Goal: Check status: Check status

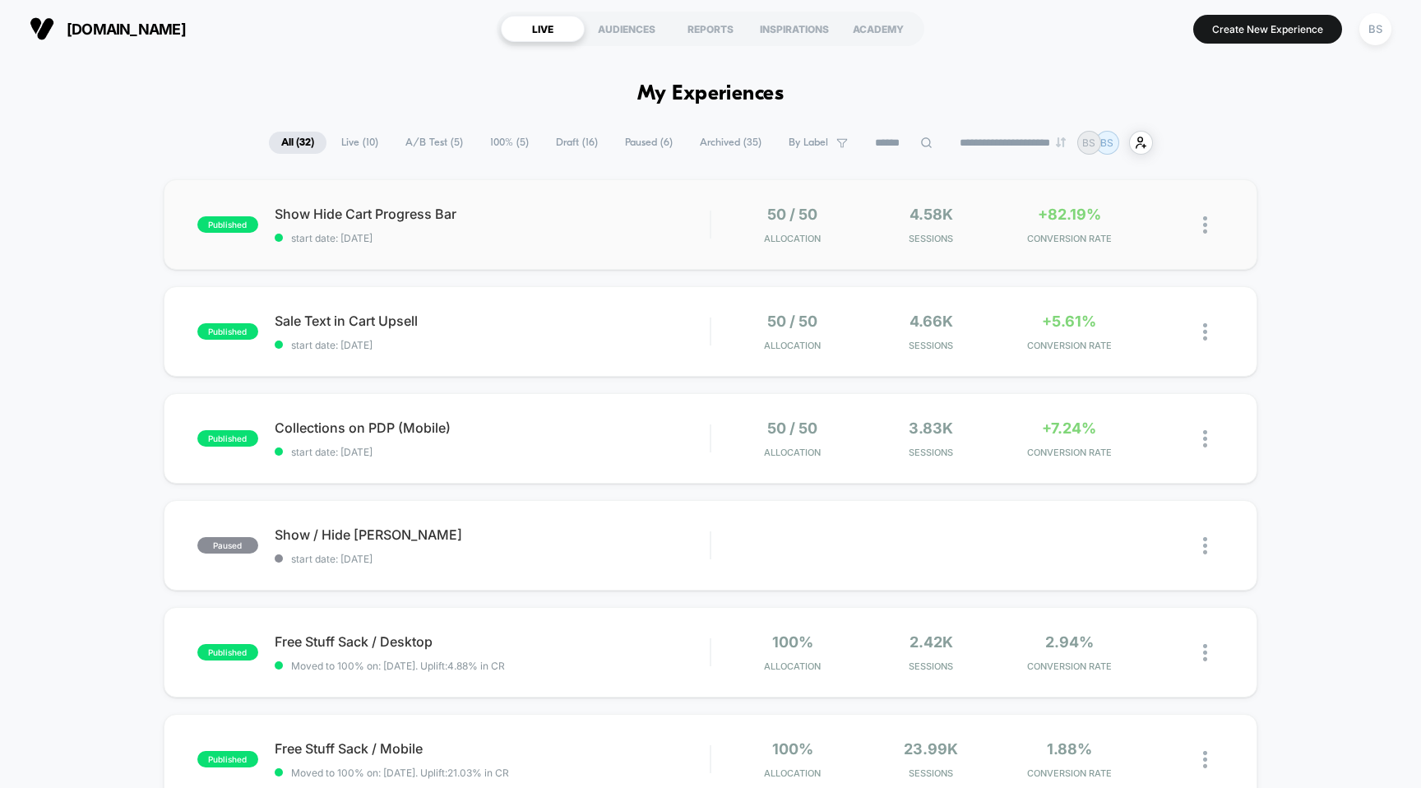
click at [1101, 245] on div "published Show Hide Cart Progress Bar start date: [DATE] 50 / 50 Allocation 4.5…" at bounding box center [711, 224] width 1094 height 90
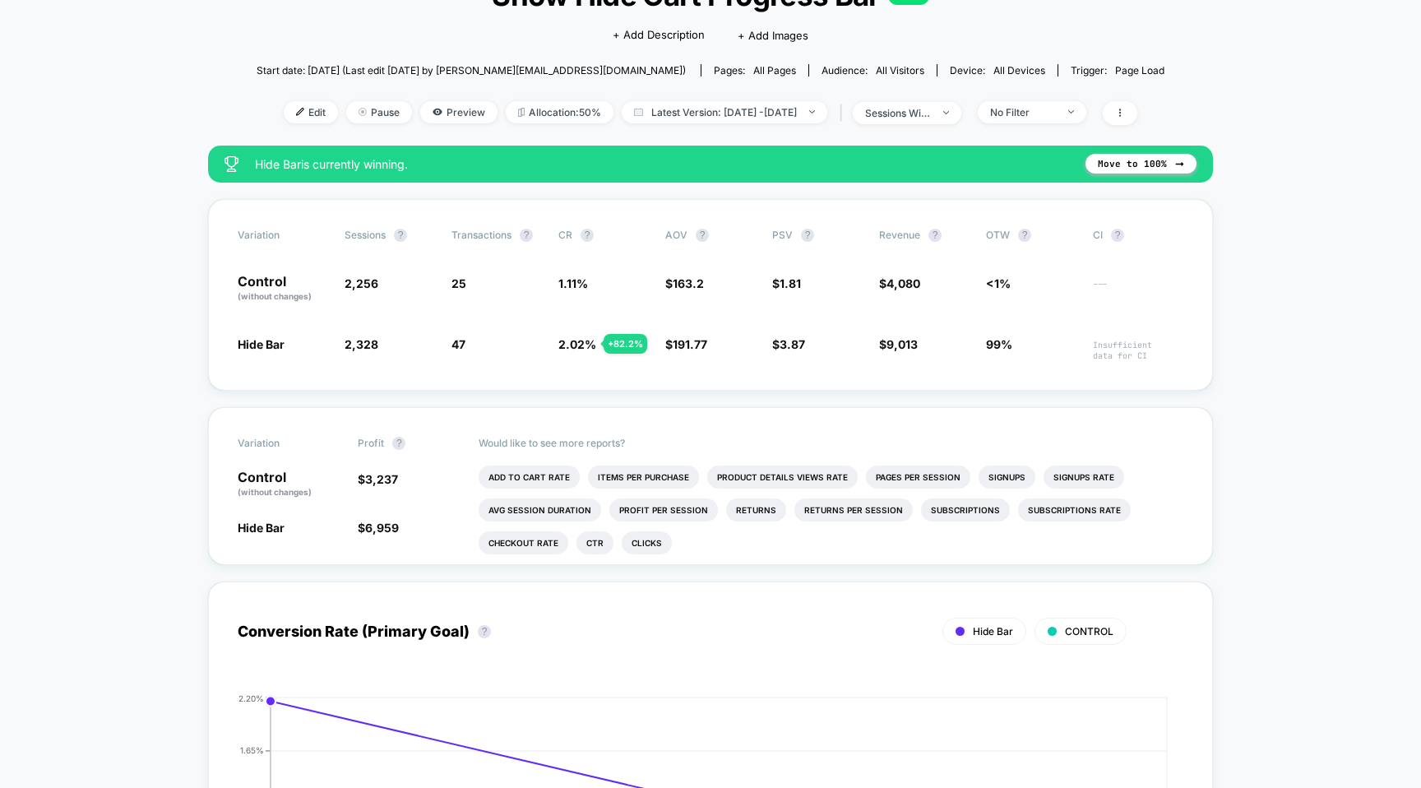
scroll to position [141, 0]
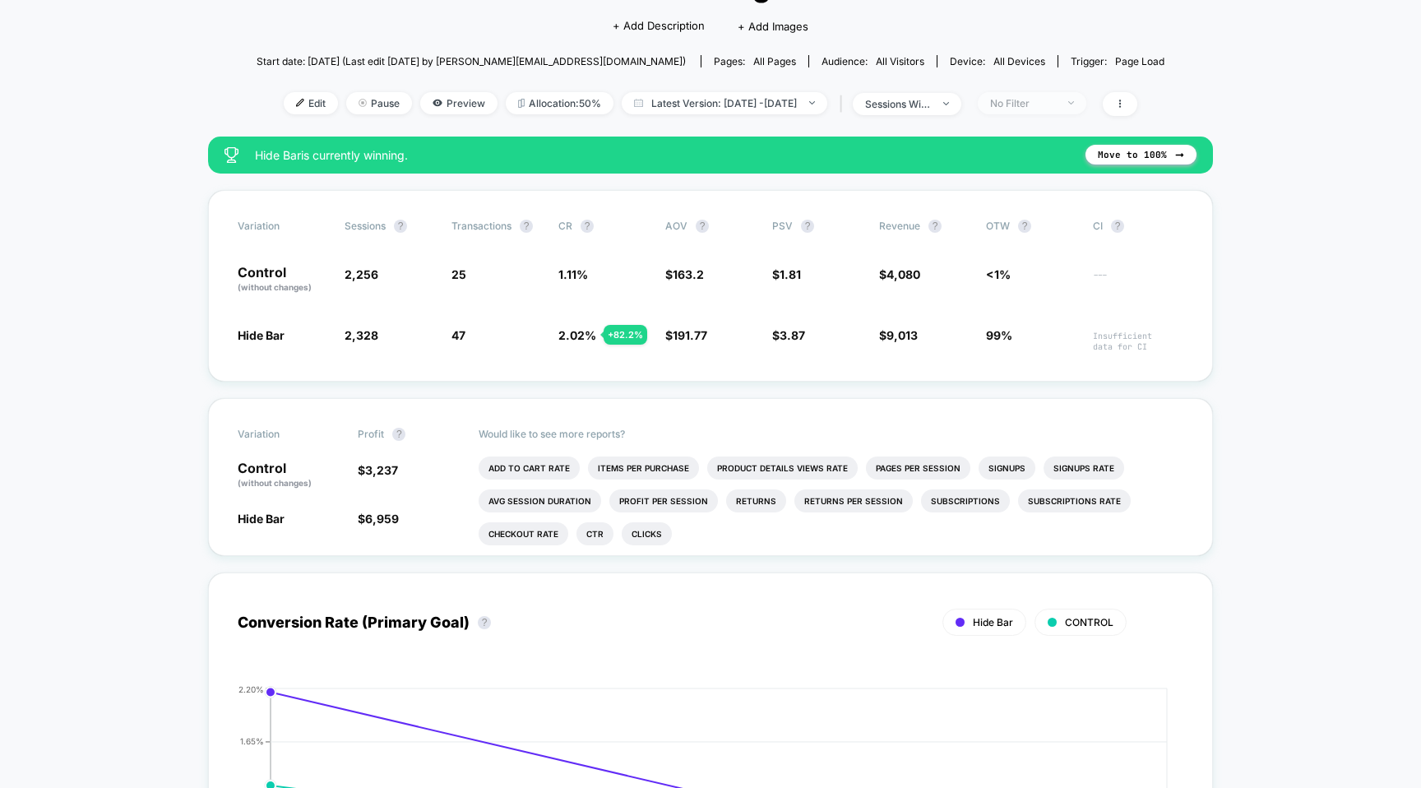
click at [1056, 100] on div "No Filter" at bounding box center [1023, 103] width 66 height 12
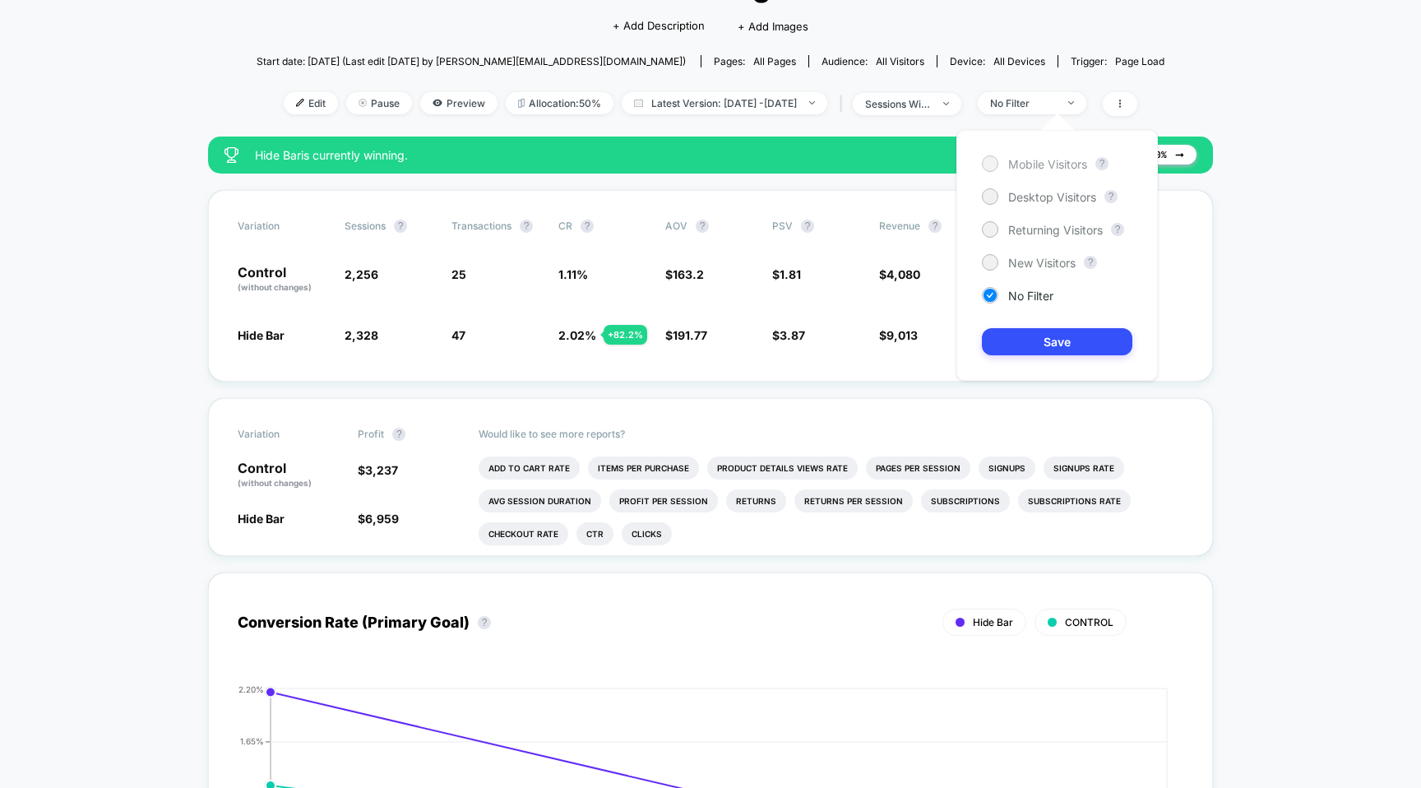
click at [1033, 166] on span "Mobile Visitors" at bounding box center [1047, 164] width 79 height 14
click at [1039, 340] on button "Save" at bounding box center [1057, 341] width 150 height 27
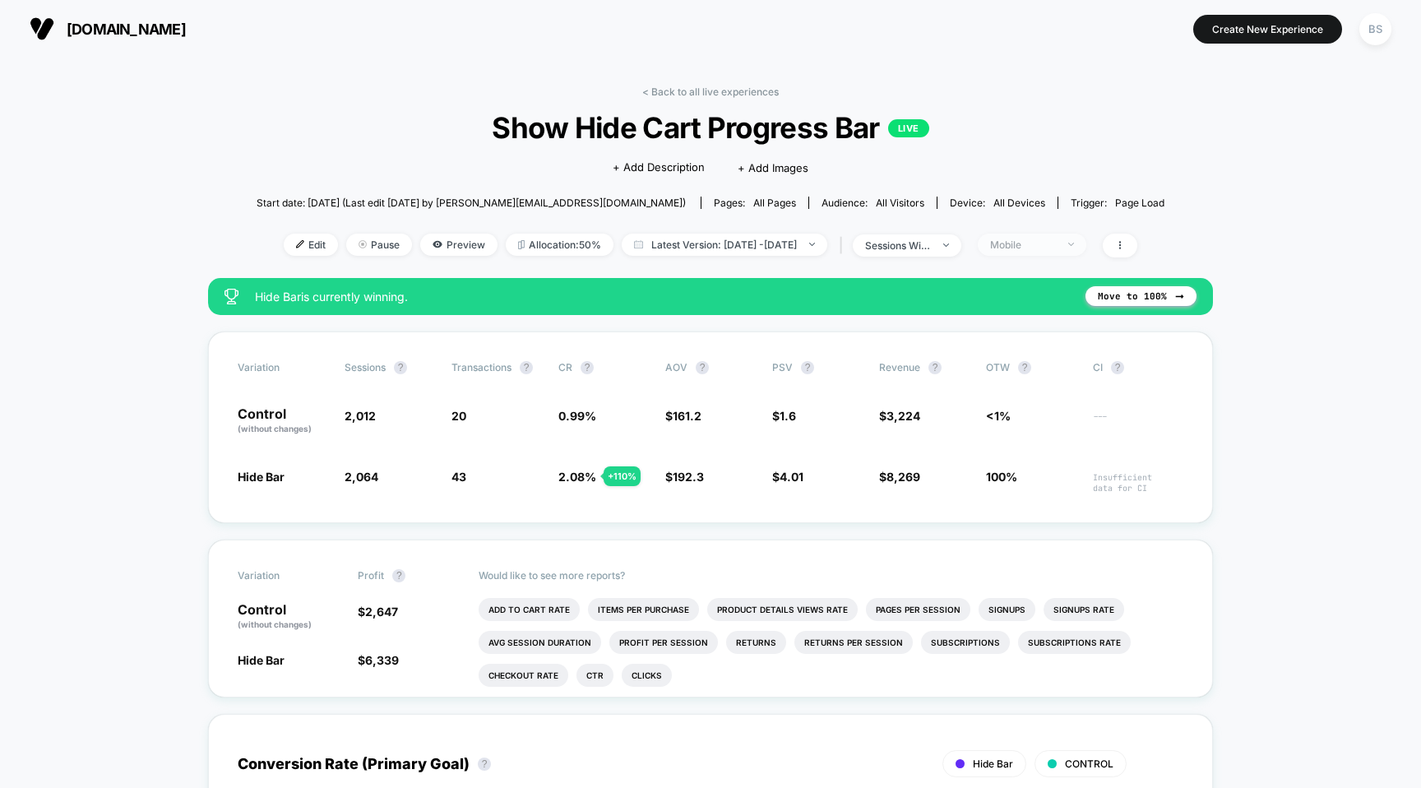
click at [1056, 246] on div "Mobile" at bounding box center [1023, 244] width 66 height 12
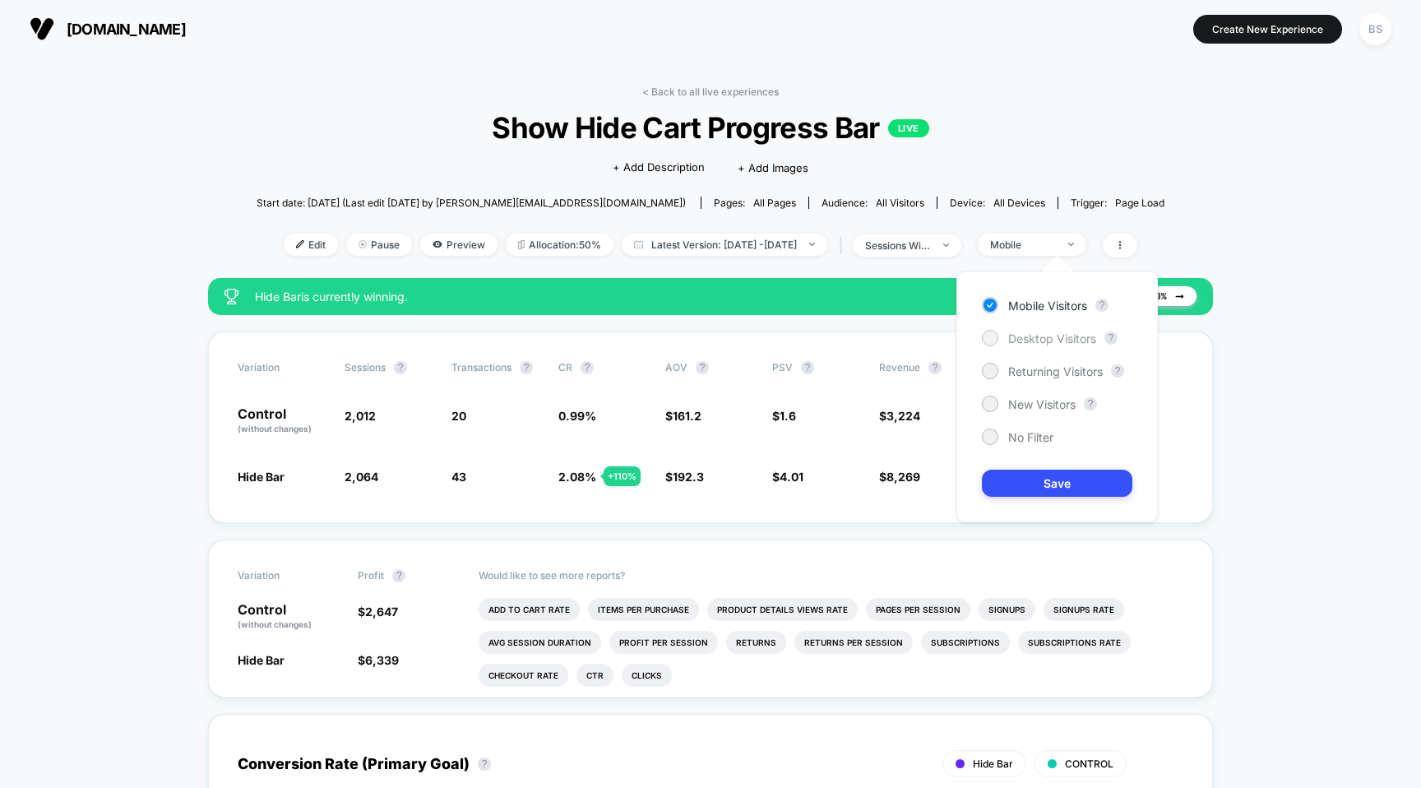
click at [1019, 342] on span "Desktop Visitors" at bounding box center [1052, 338] width 88 height 14
click at [1043, 475] on button "Save" at bounding box center [1057, 482] width 150 height 27
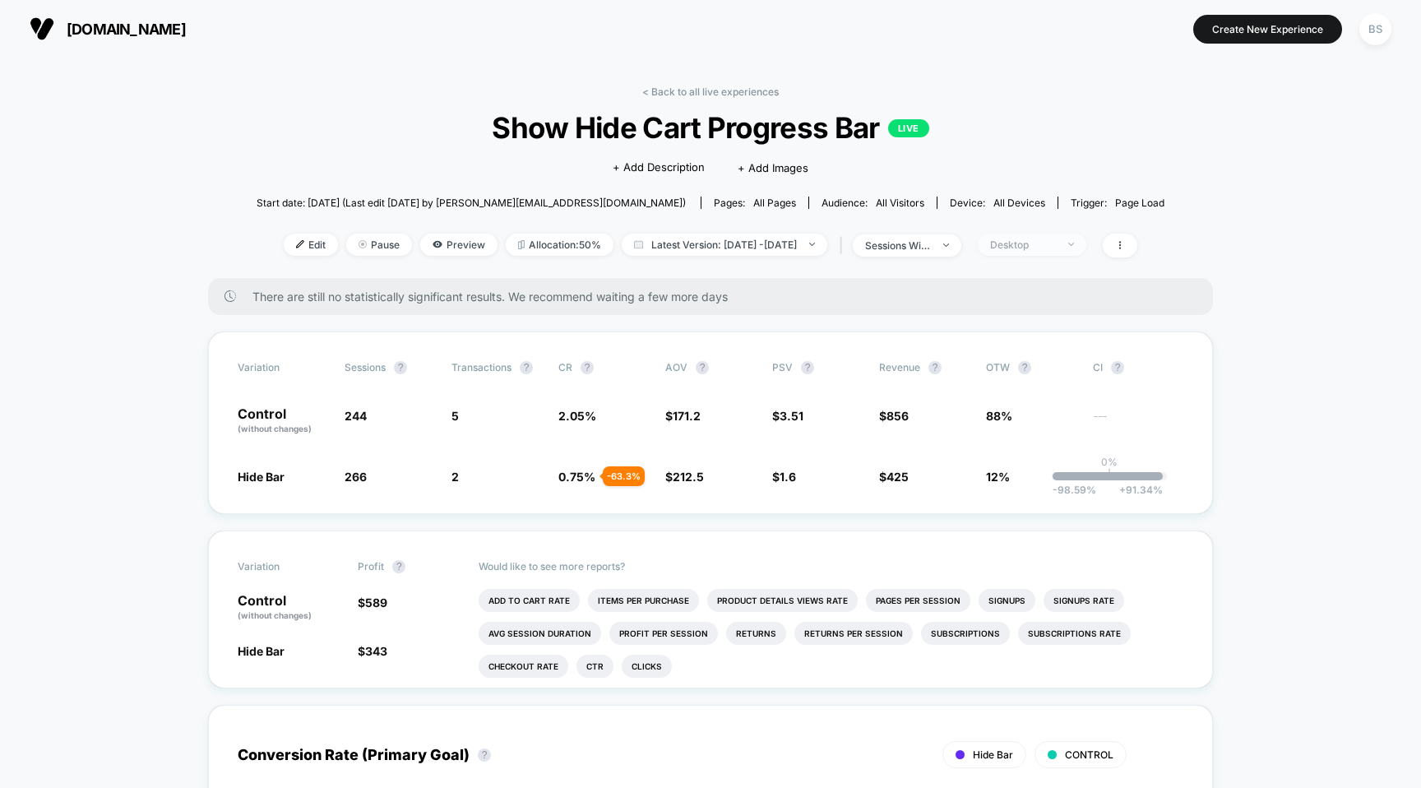
click at [1056, 243] on div "Desktop" at bounding box center [1023, 244] width 66 height 12
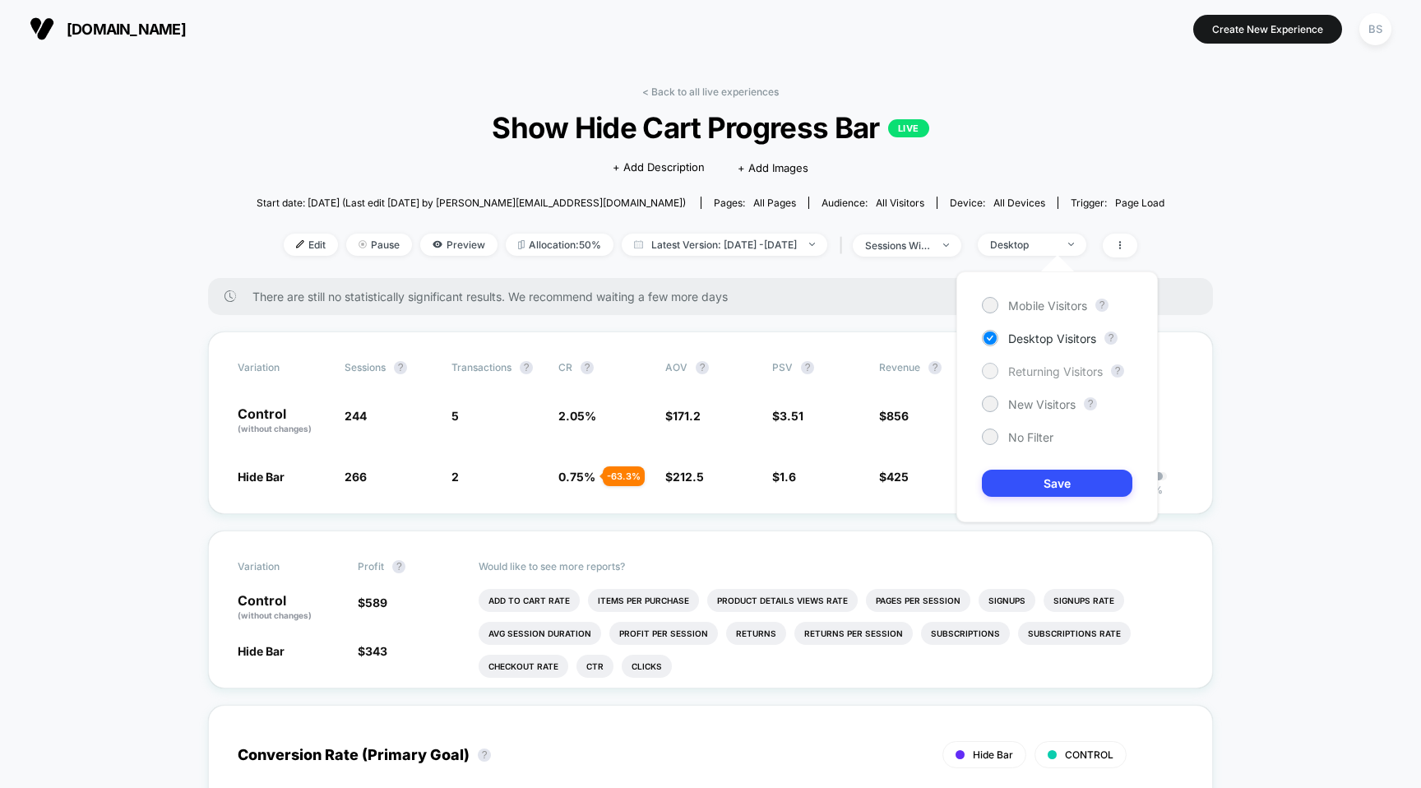
click at [1046, 368] on span "Returning Visitors" at bounding box center [1055, 371] width 95 height 14
click at [1034, 483] on button "Save" at bounding box center [1057, 482] width 150 height 27
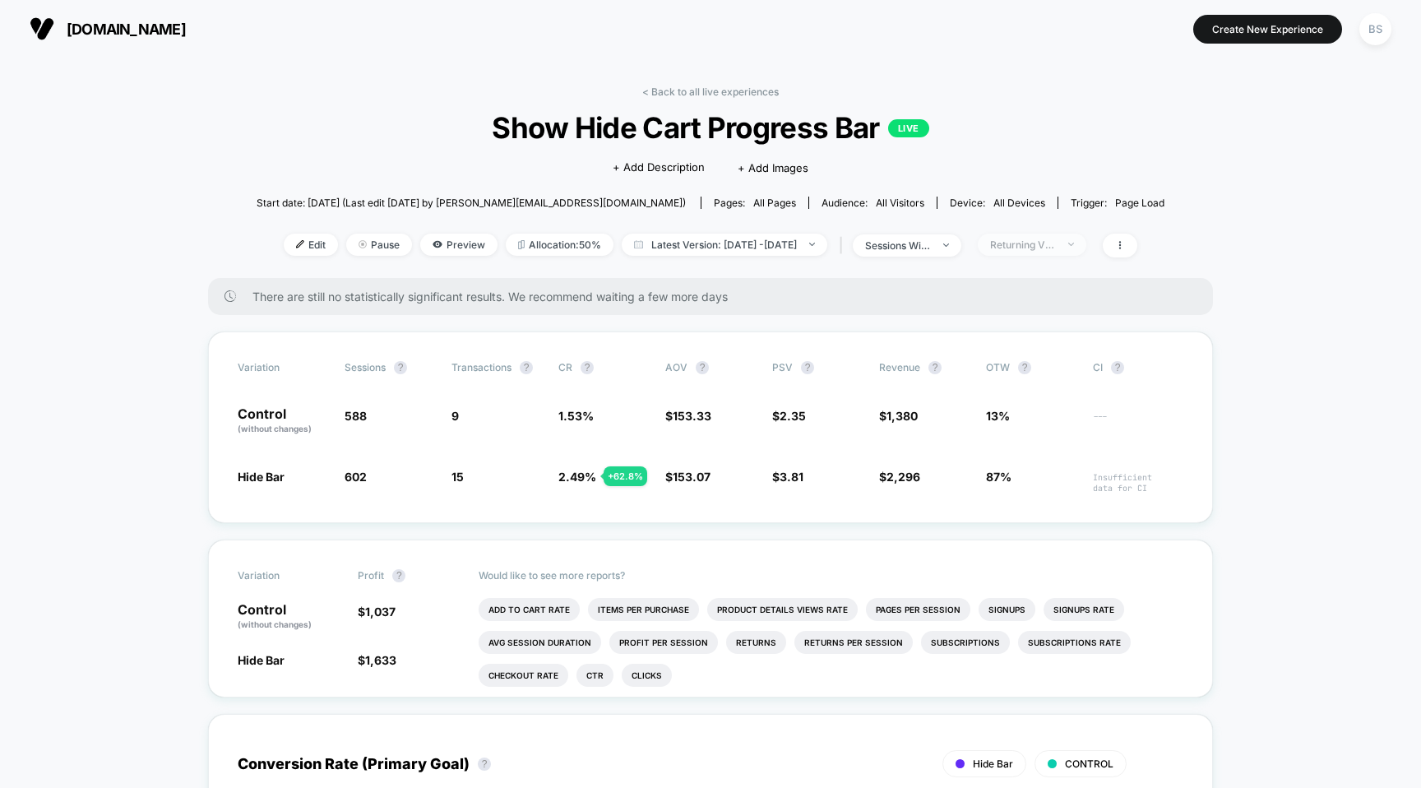
click at [1072, 251] on span "Returning Visitors" at bounding box center [1032, 244] width 109 height 22
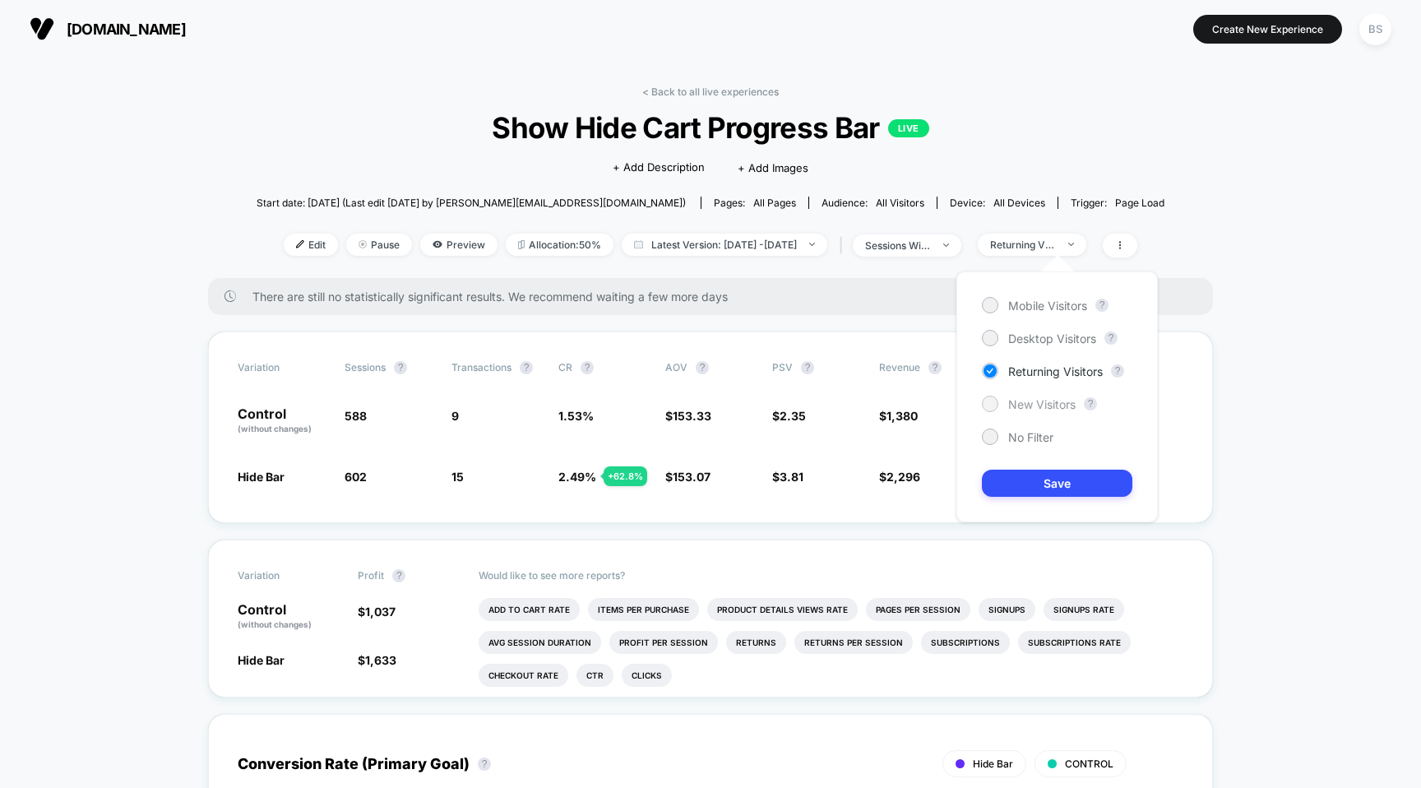
click at [1047, 397] on span "New Visitors" at bounding box center [1041, 404] width 67 height 14
click at [1048, 469] on button "Save" at bounding box center [1057, 482] width 150 height 27
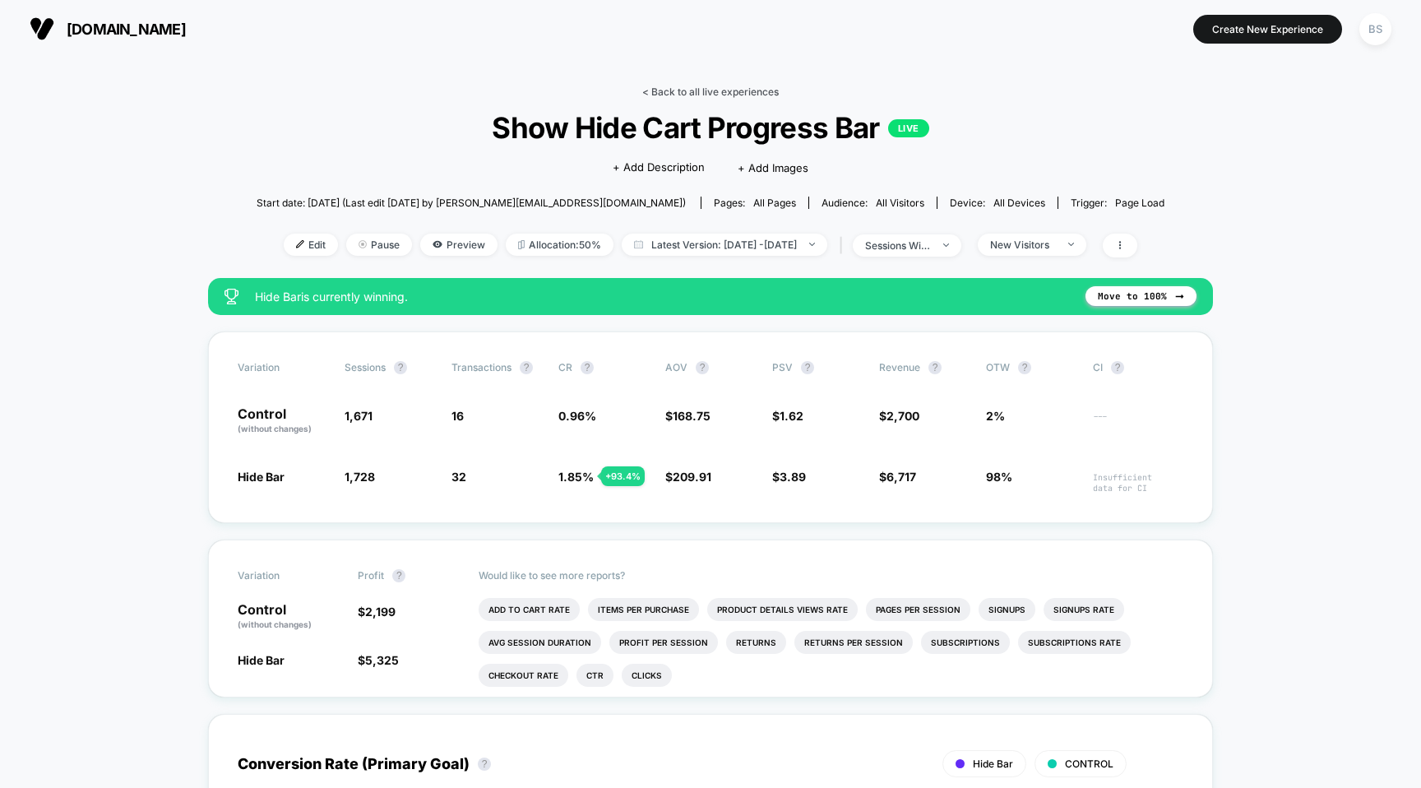
click at [710, 96] on link "< Back to all live experiences" at bounding box center [710, 92] width 136 height 12
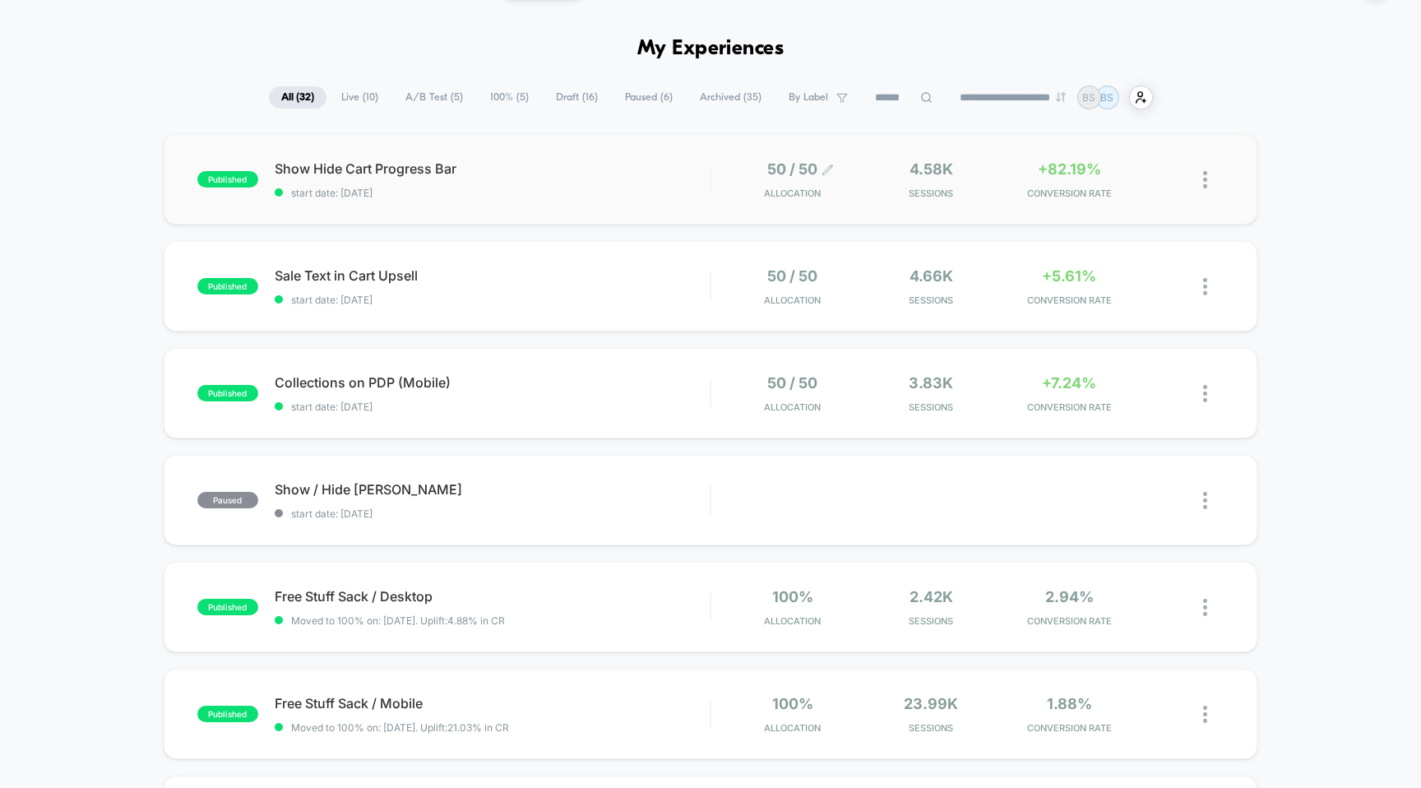
scroll to position [51, 0]
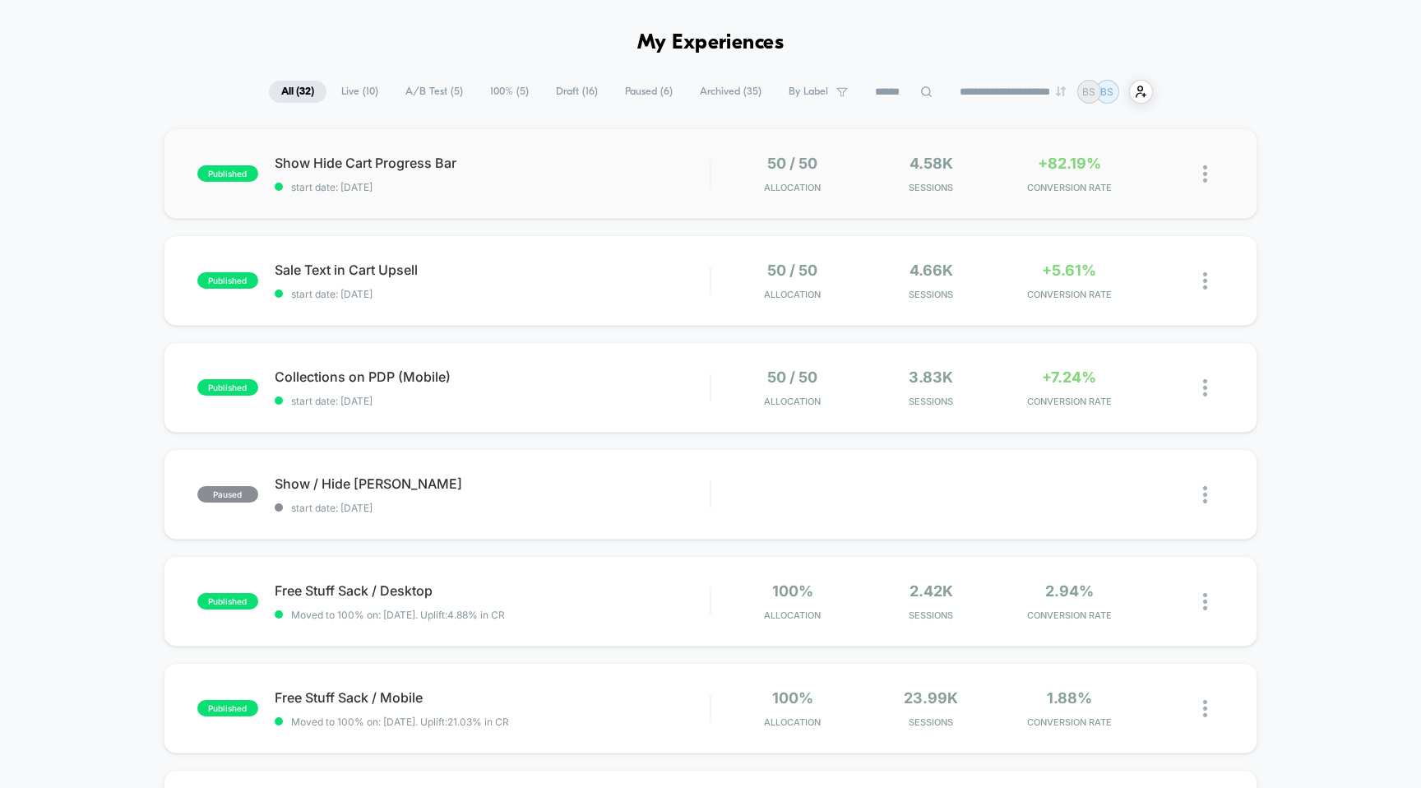
click at [820, 203] on div "published Show Hide Cart Progress Bar start date: [DATE] 50 / 50 Allocation 4.5…" at bounding box center [711, 173] width 1094 height 90
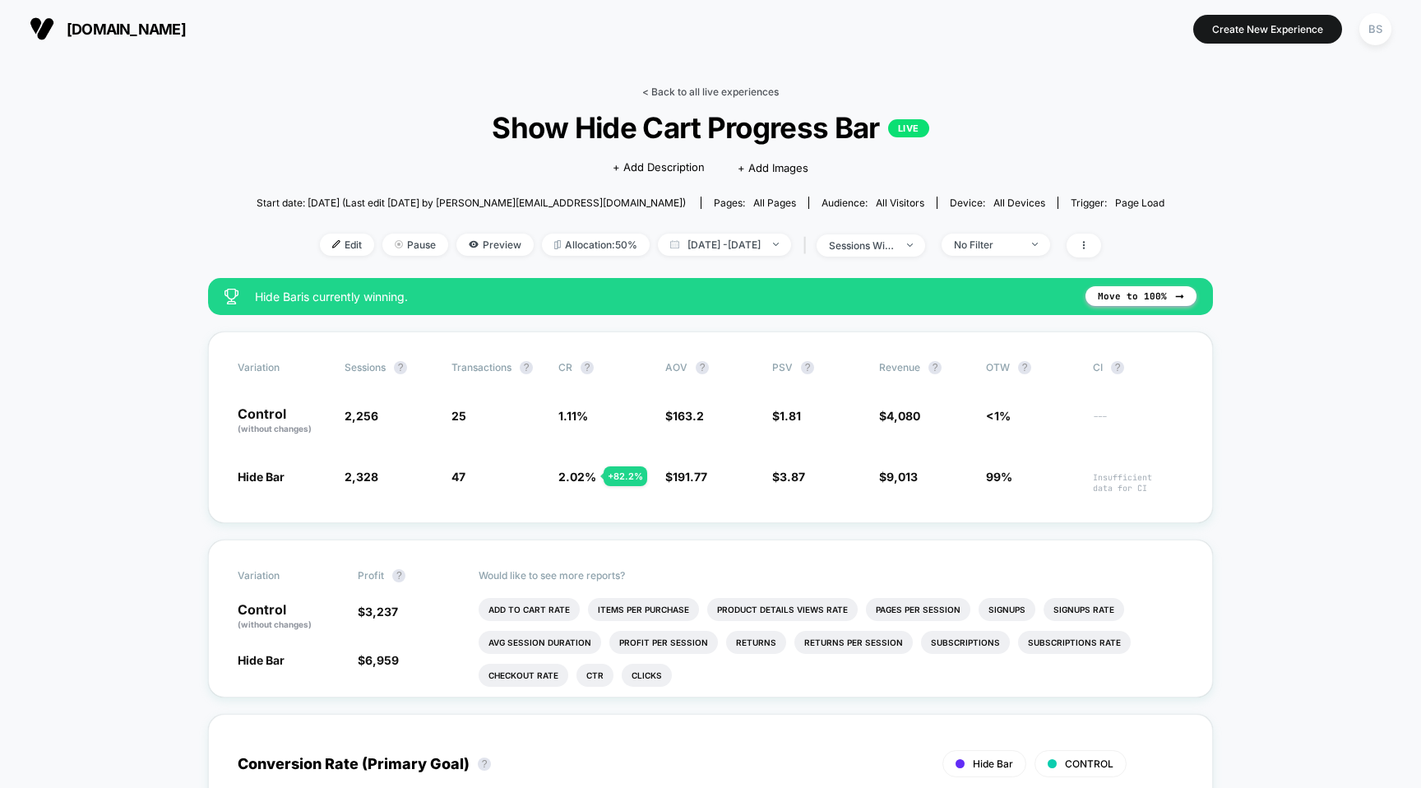
click at [657, 91] on link "< Back to all live experiences" at bounding box center [710, 92] width 136 height 12
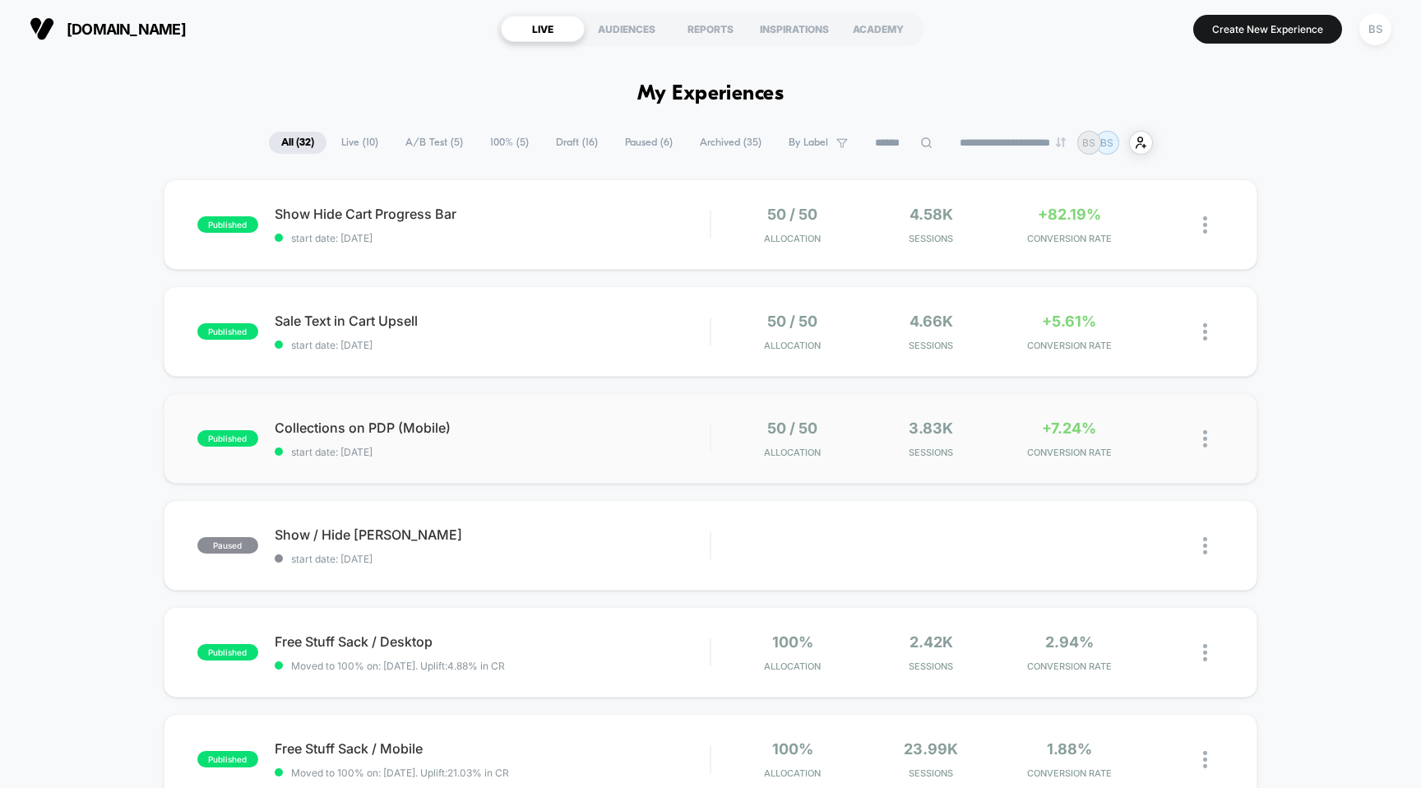
click at [728, 455] on div "50 / 50 Allocation" at bounding box center [793, 438] width 130 height 39
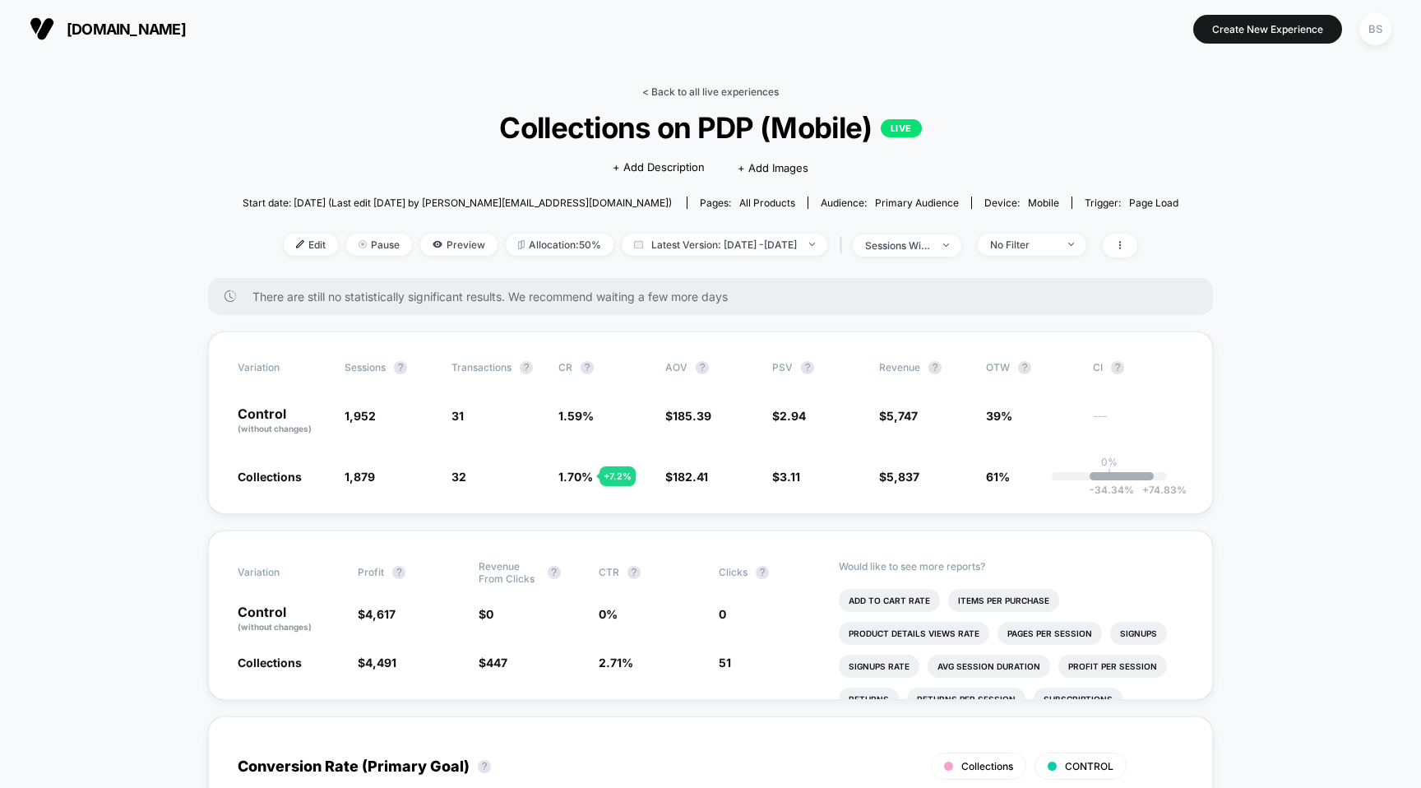
click at [708, 93] on link "< Back to all live experiences" at bounding box center [710, 92] width 136 height 12
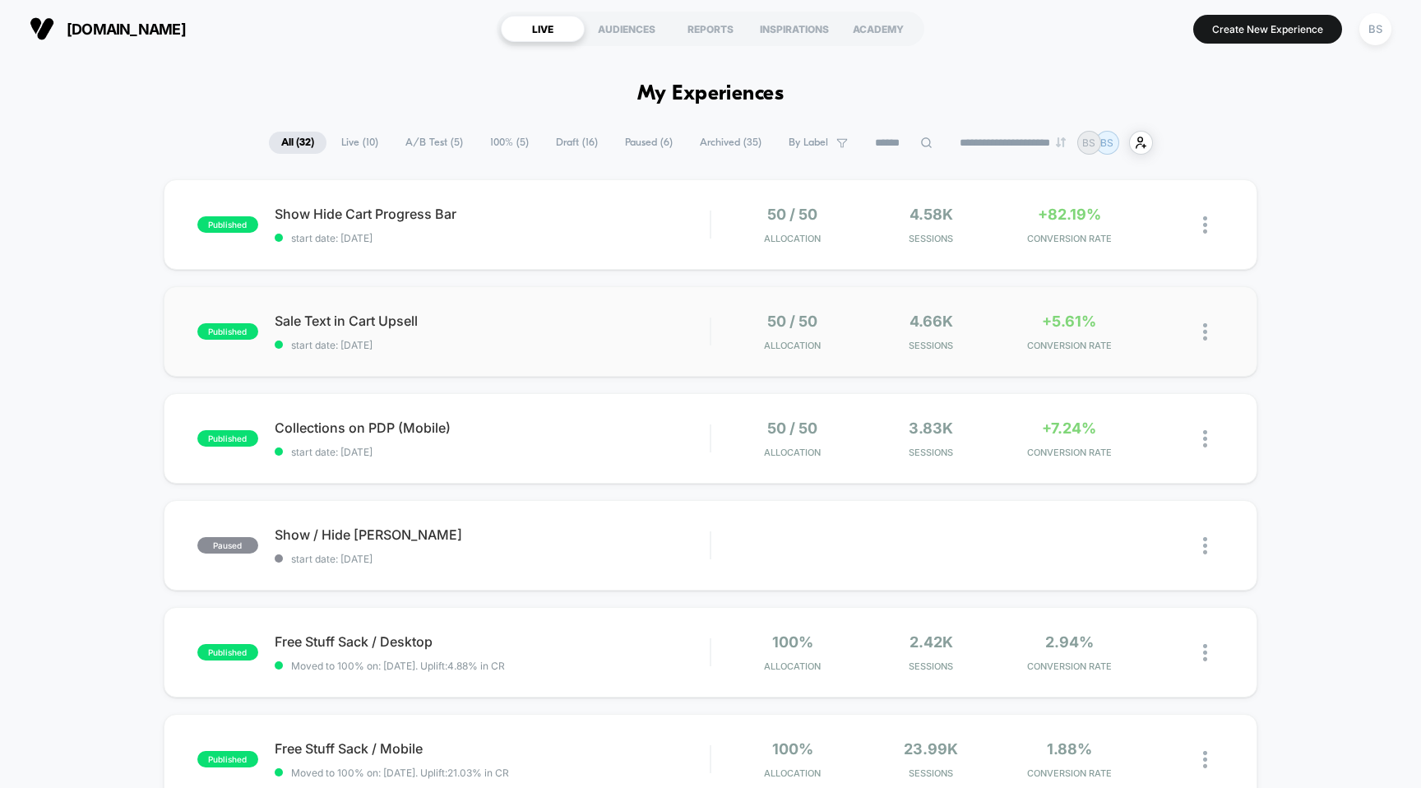
click at [674, 363] on div "published Sale Text in Cart Upsell start date: [DATE] 50 / 50 Allocation 4.66k …" at bounding box center [711, 331] width 1094 height 90
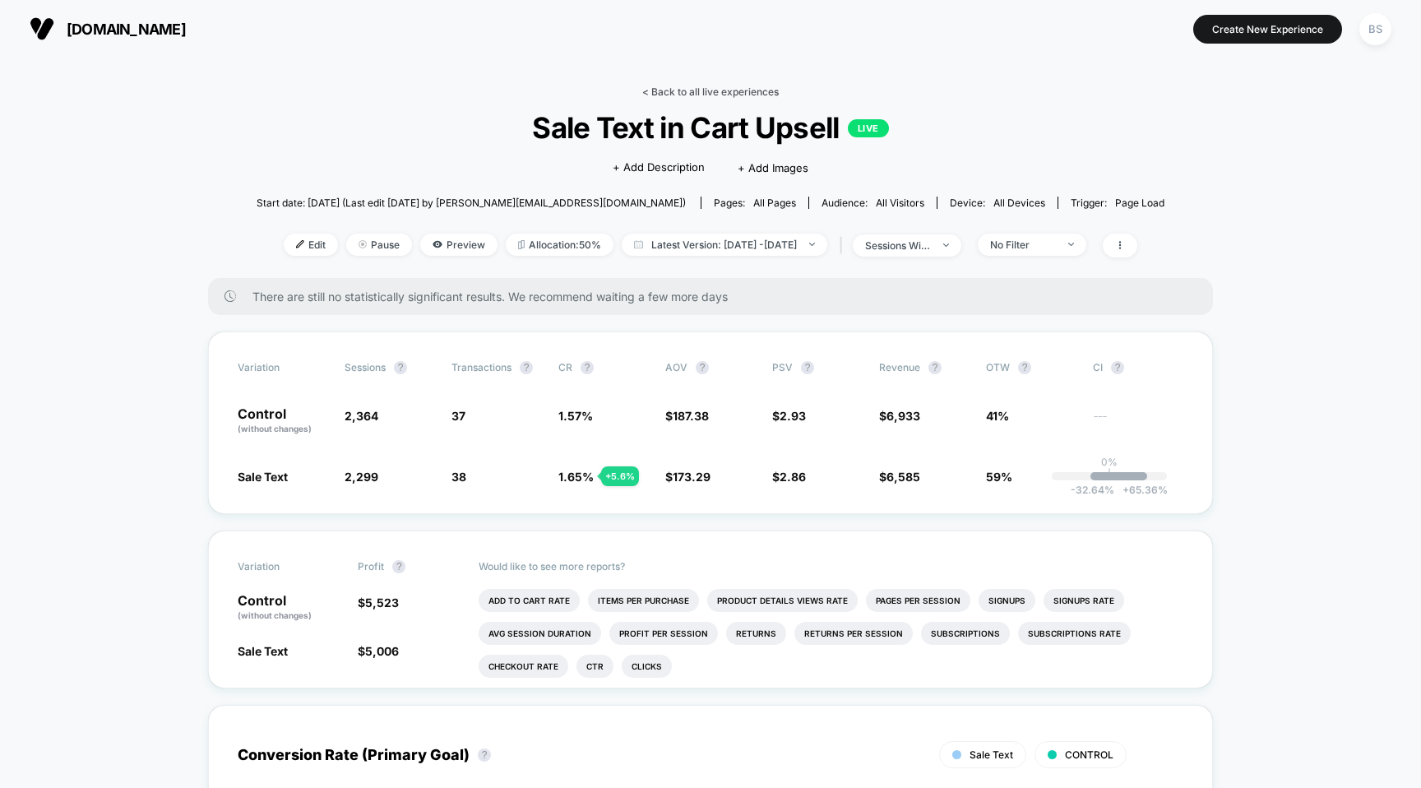
click at [662, 89] on link "< Back to all live experiences" at bounding box center [710, 92] width 136 height 12
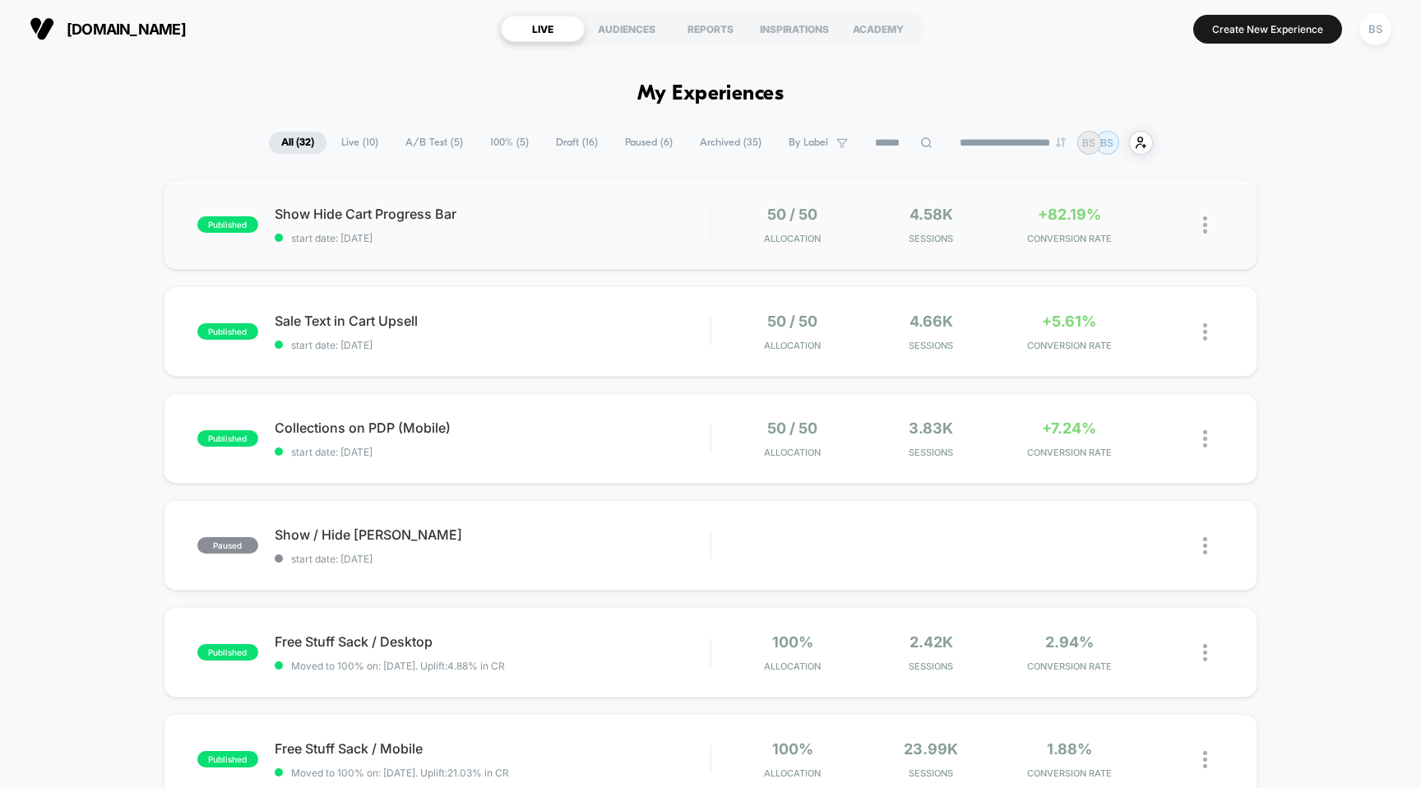
click at [742, 243] on div "50 / 50 Allocation" at bounding box center [793, 225] width 130 height 39
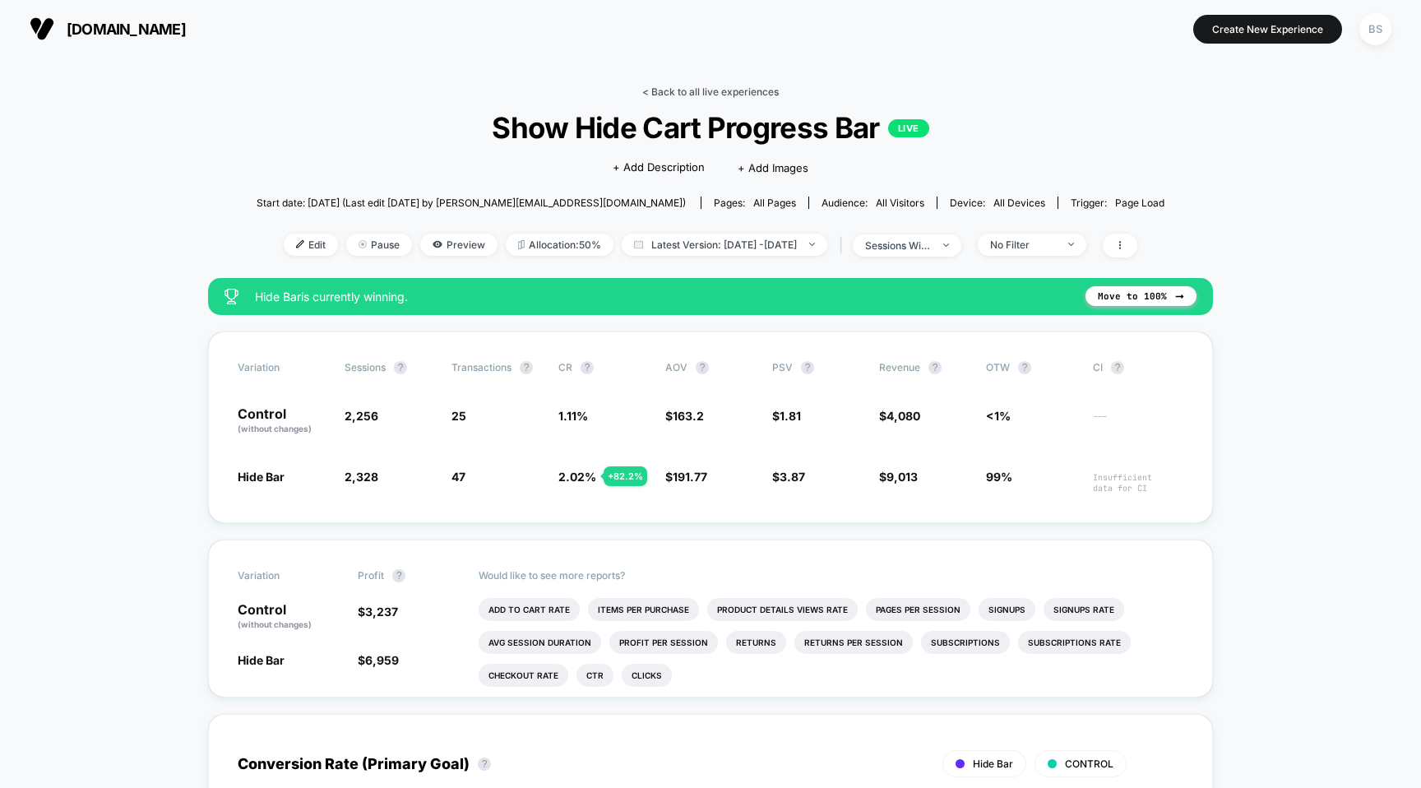
click at [737, 95] on link "< Back to all live experiences" at bounding box center [710, 92] width 136 height 12
